Goal: Task Accomplishment & Management: Manage account settings

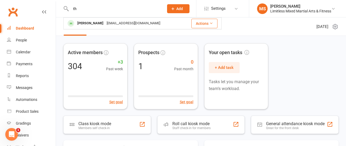
type input "t"
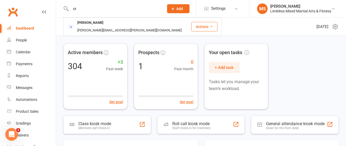
type input "c"
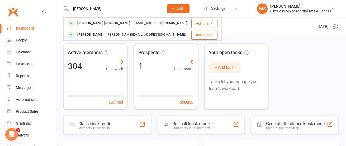
click at [90, 9] on input "[PERSON_NAME]" at bounding box center [114, 8] width 91 height 7
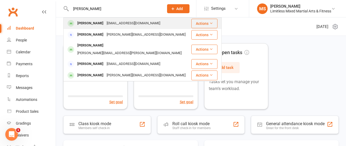
type input "[PERSON_NAME]"
click at [95, 26] on div "[PERSON_NAME]" at bounding box center [90, 24] width 29 height 8
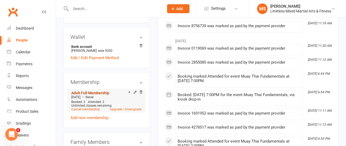
scroll to position [173, 0]
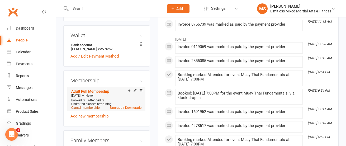
click at [88, 106] on link "Cancel membership" at bounding box center [85, 108] width 28 height 4
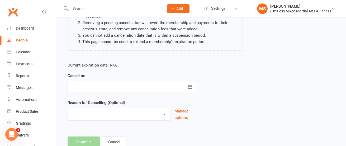
scroll to position [88, 0]
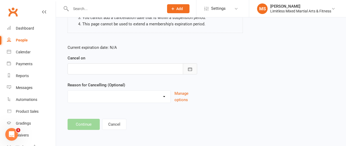
click at [192, 68] on icon "button" at bounding box center [189, 68] width 5 height 5
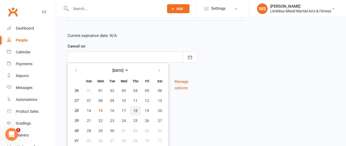
click at [137, 110] on span "18" at bounding box center [135, 110] width 4 height 4
type input "[DATE]"
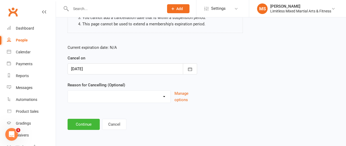
click at [160, 96] on select "Holiday Injury Lost Motivation Medical Moved away from area Other Activites Una…" at bounding box center [119, 95] width 103 height 11
select select "6"
click at [87, 123] on button "Continue" at bounding box center [83, 124] width 32 height 11
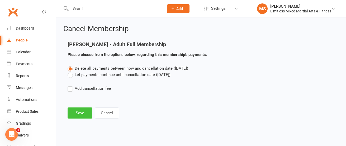
click at [80, 111] on button "Save" at bounding box center [79, 112] width 25 height 11
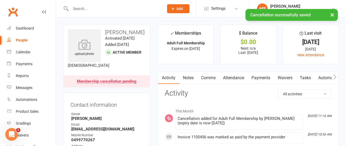
click at [24, 40] on div "People" at bounding box center [22, 40] width 12 height 4
select select "100"
